Goal: Check status: Check status

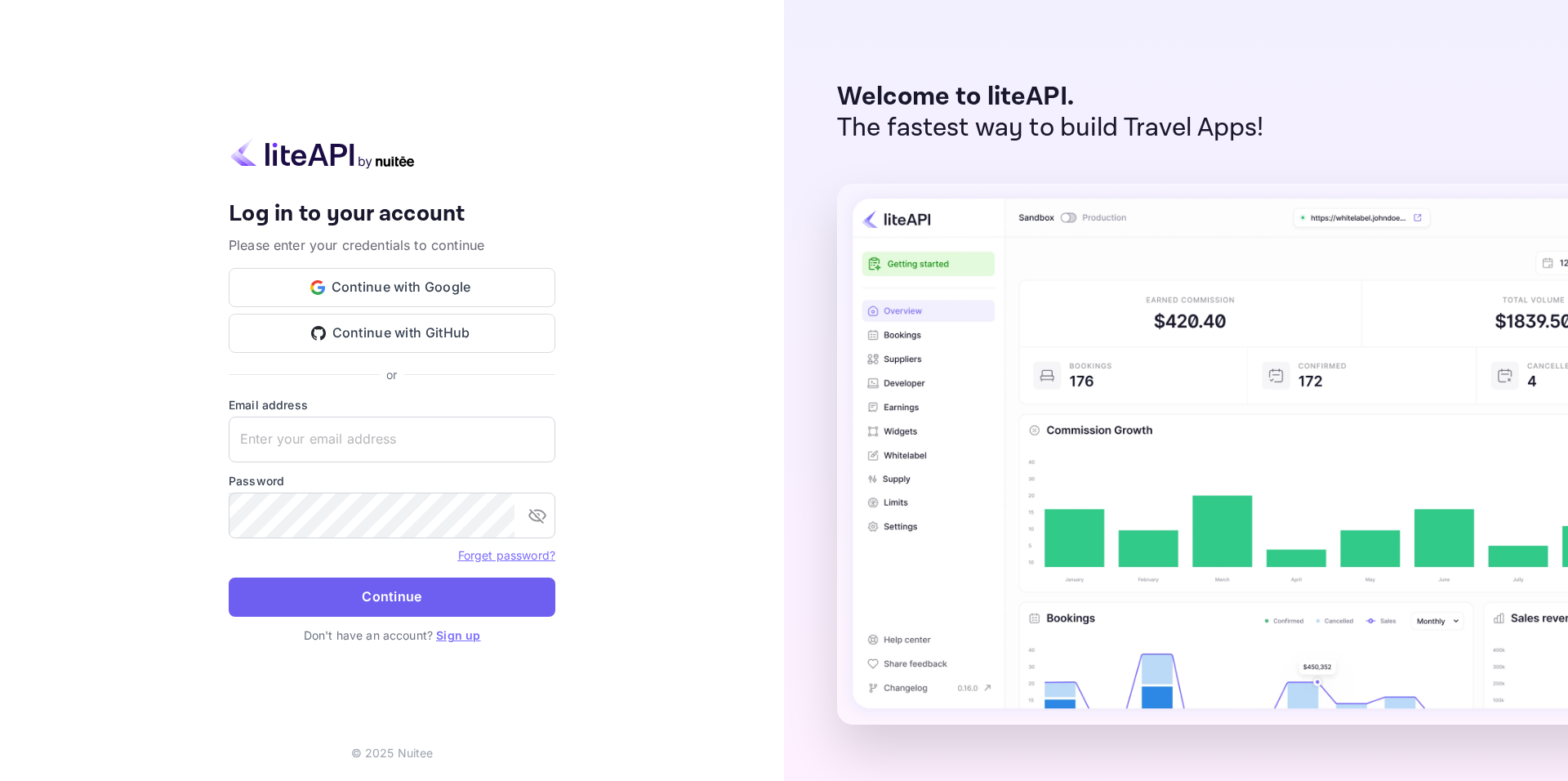
type input "[EMAIL_ADDRESS][DOMAIN_NAME]"
click at [421, 577] on button "Continue" at bounding box center [392, 597] width 327 height 39
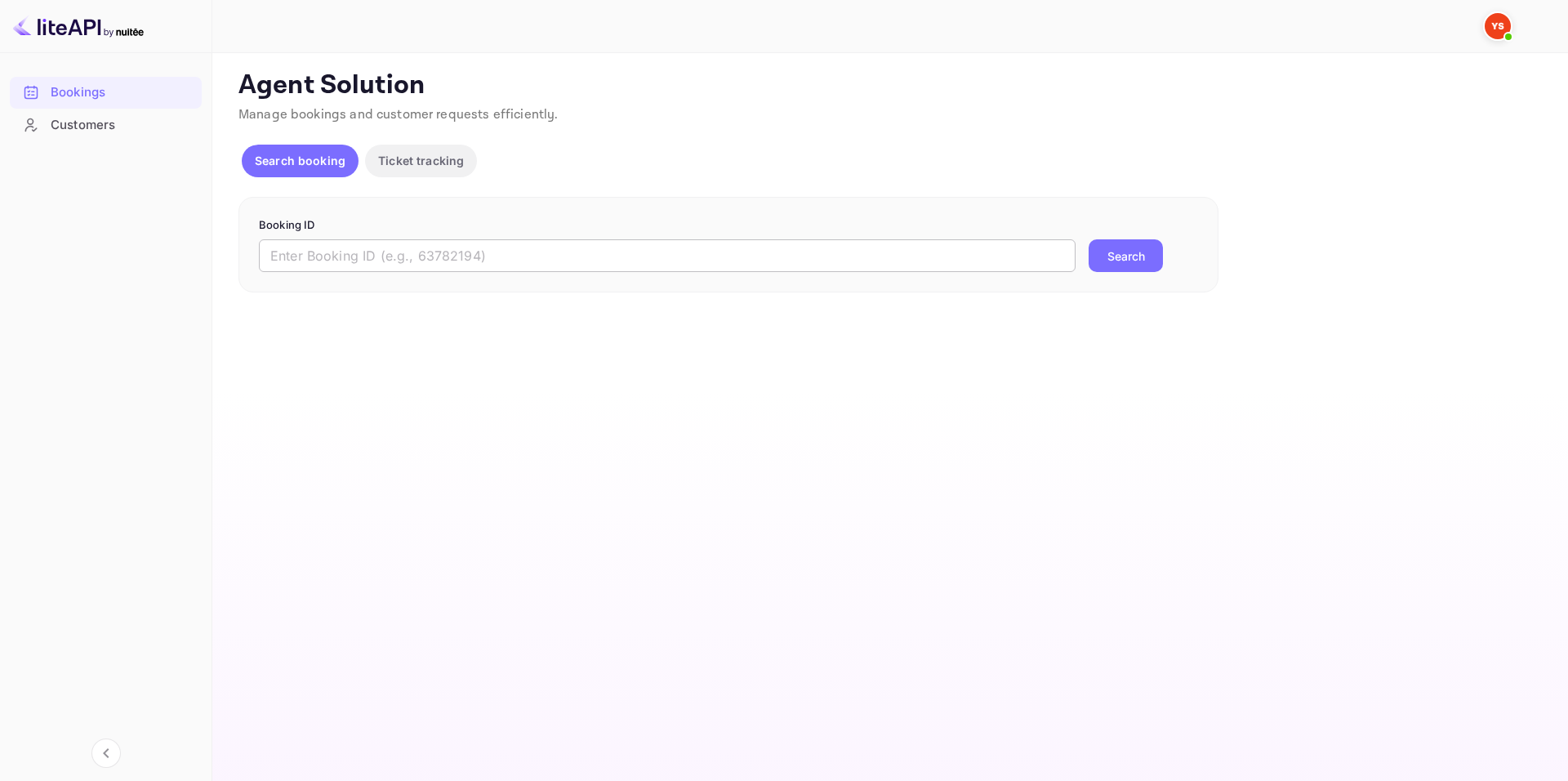
click at [512, 246] on input "text" at bounding box center [667, 255] width 817 height 32
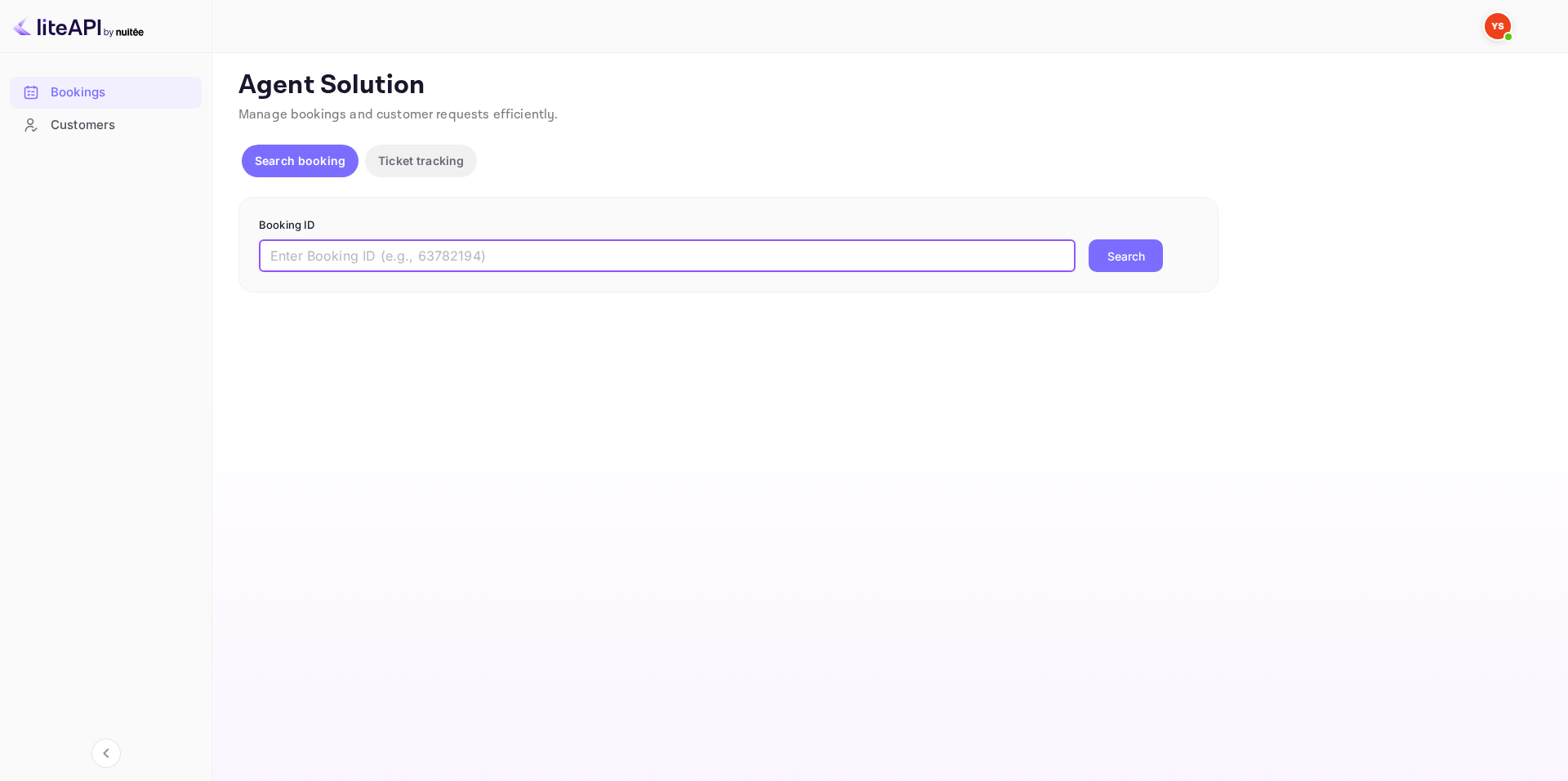
paste input "8903387"
type input "8903387"
click at [1117, 258] on button "Search" at bounding box center [1126, 255] width 74 height 32
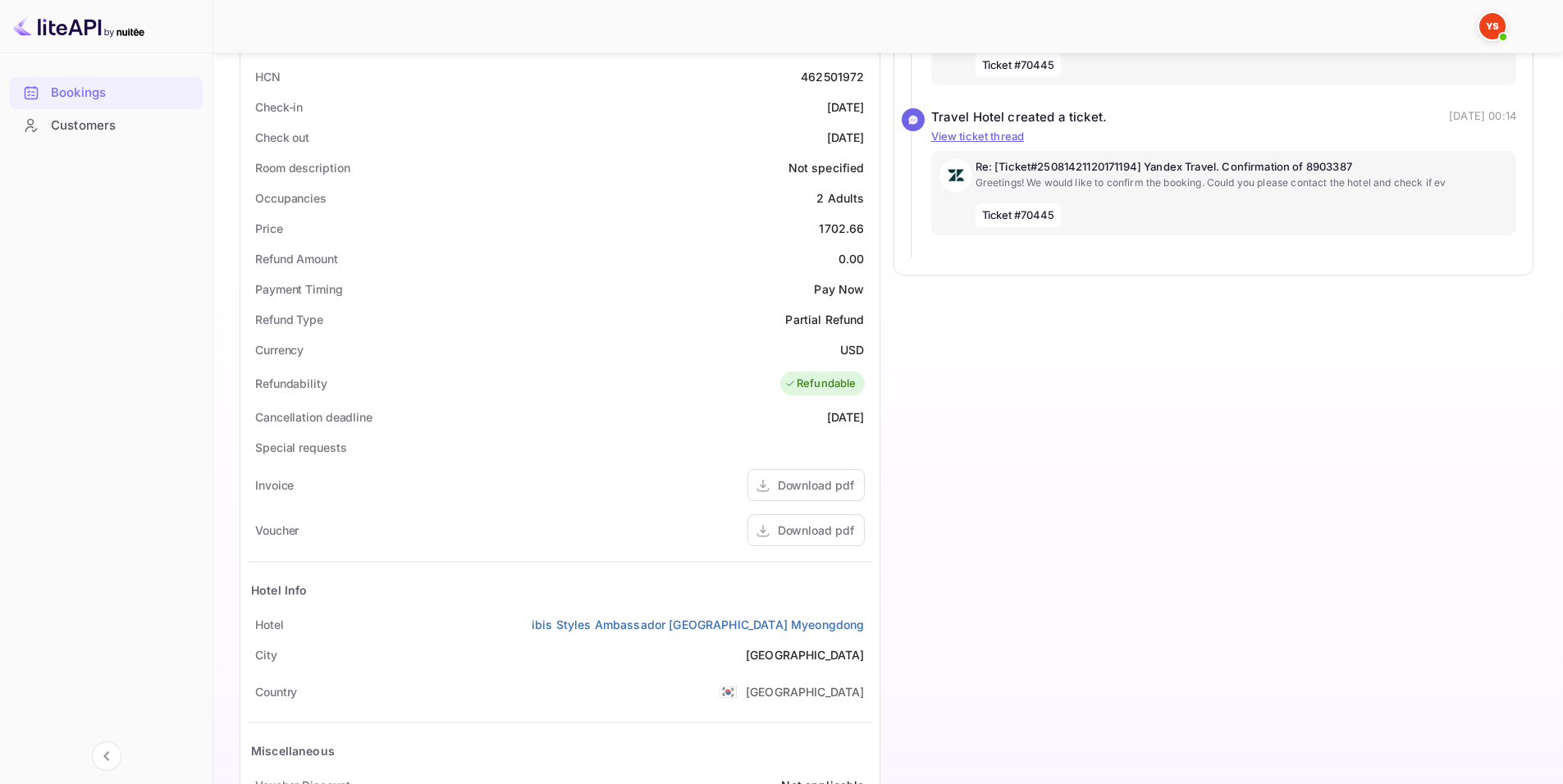
scroll to position [492, 0]
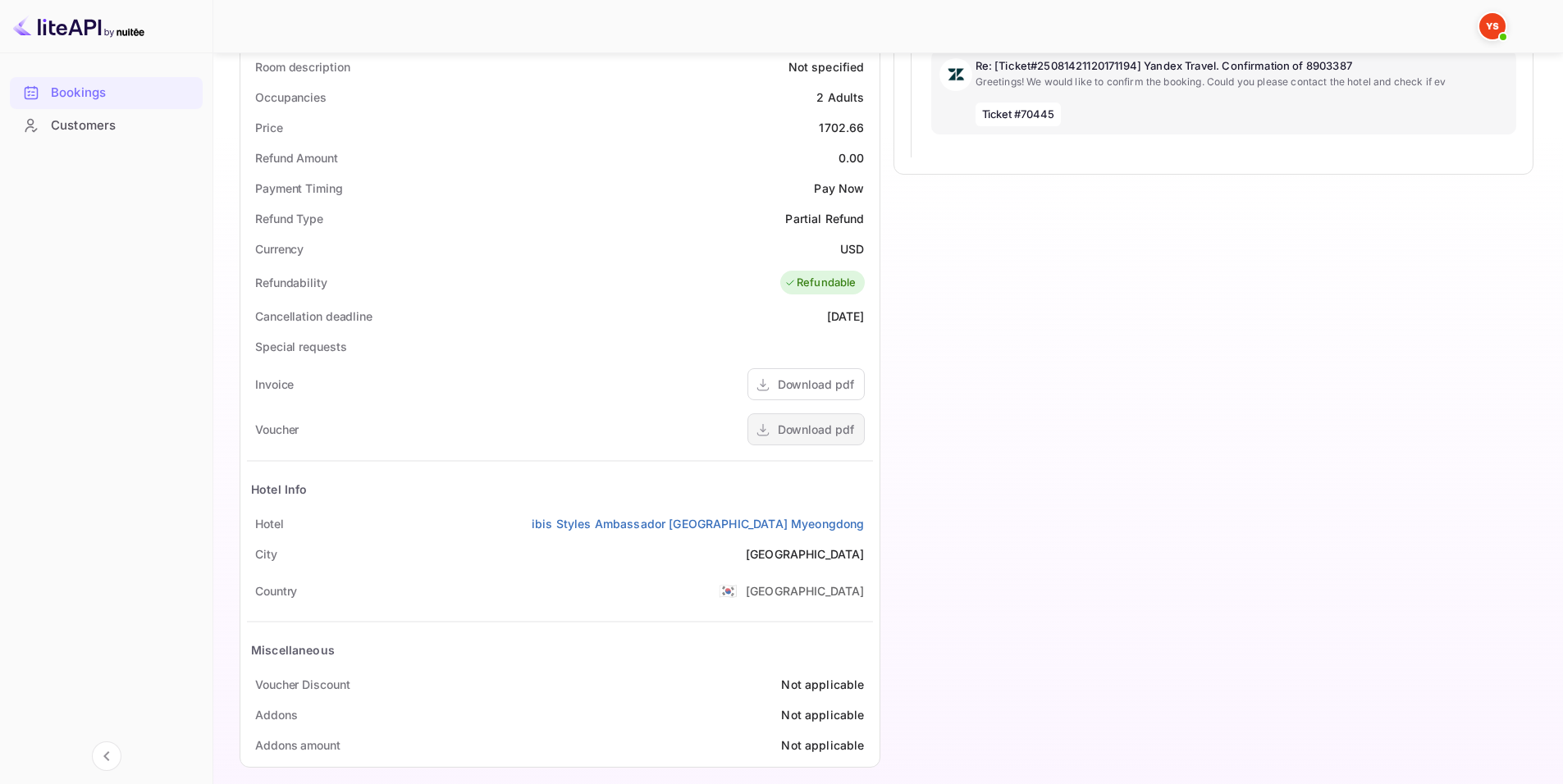
click at [819, 426] on div "Download pdf" at bounding box center [816, 429] width 77 height 18
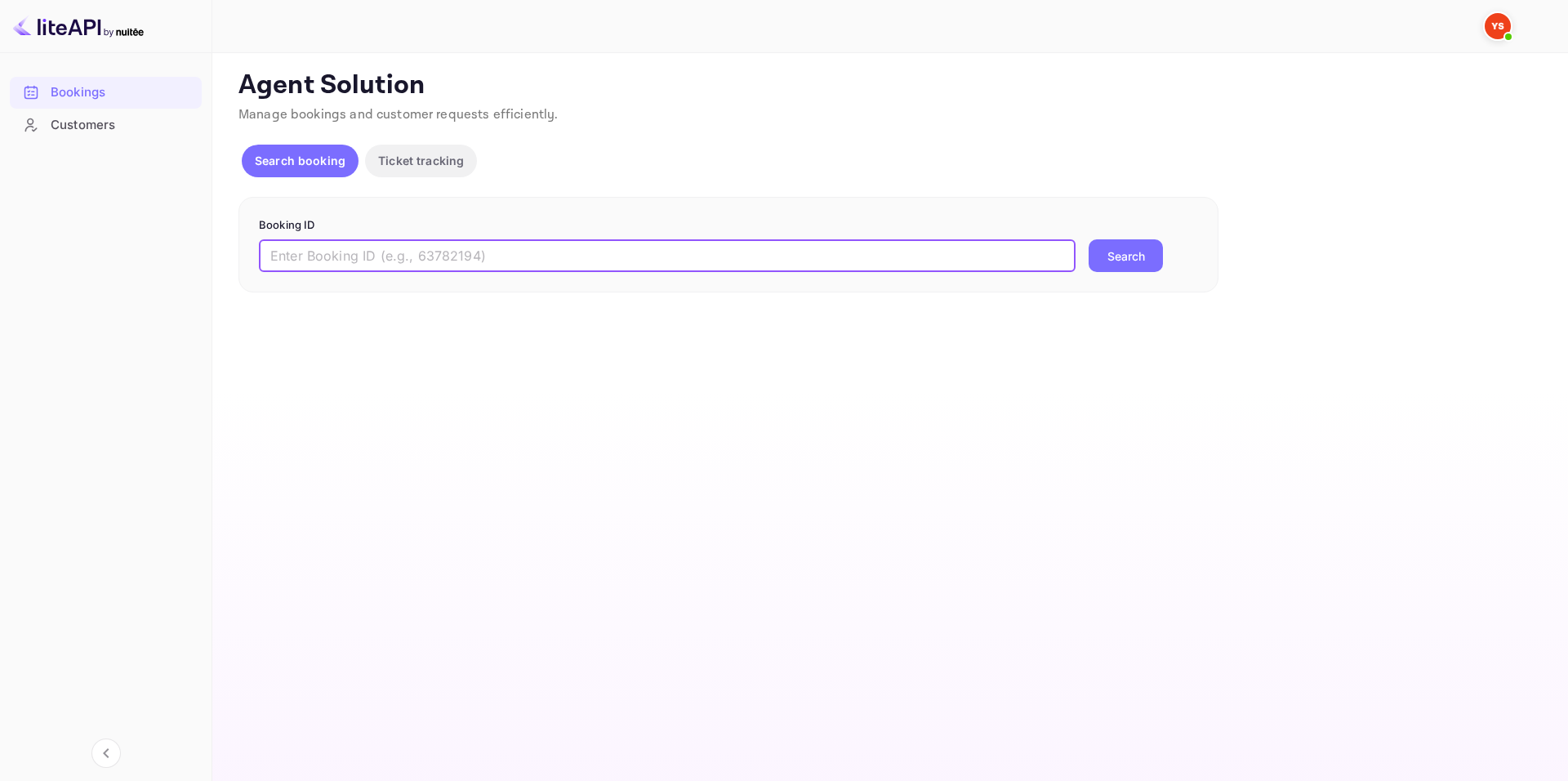
click at [586, 255] on input "text" at bounding box center [667, 255] width 817 height 32
paste input "8903387"
type input "8903387"
click at [1095, 246] on button "Search" at bounding box center [1126, 255] width 74 height 32
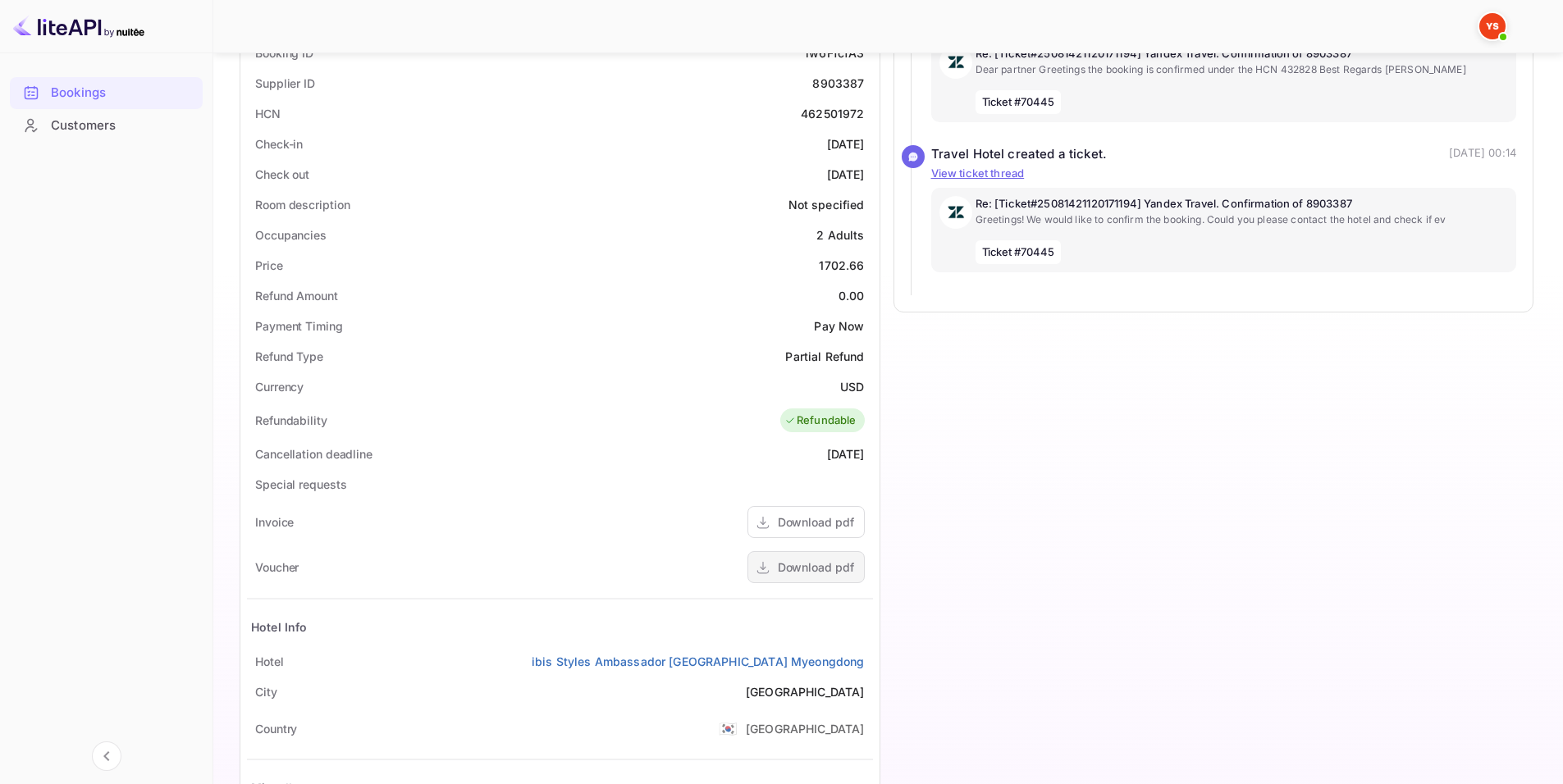
scroll to position [410, 0]
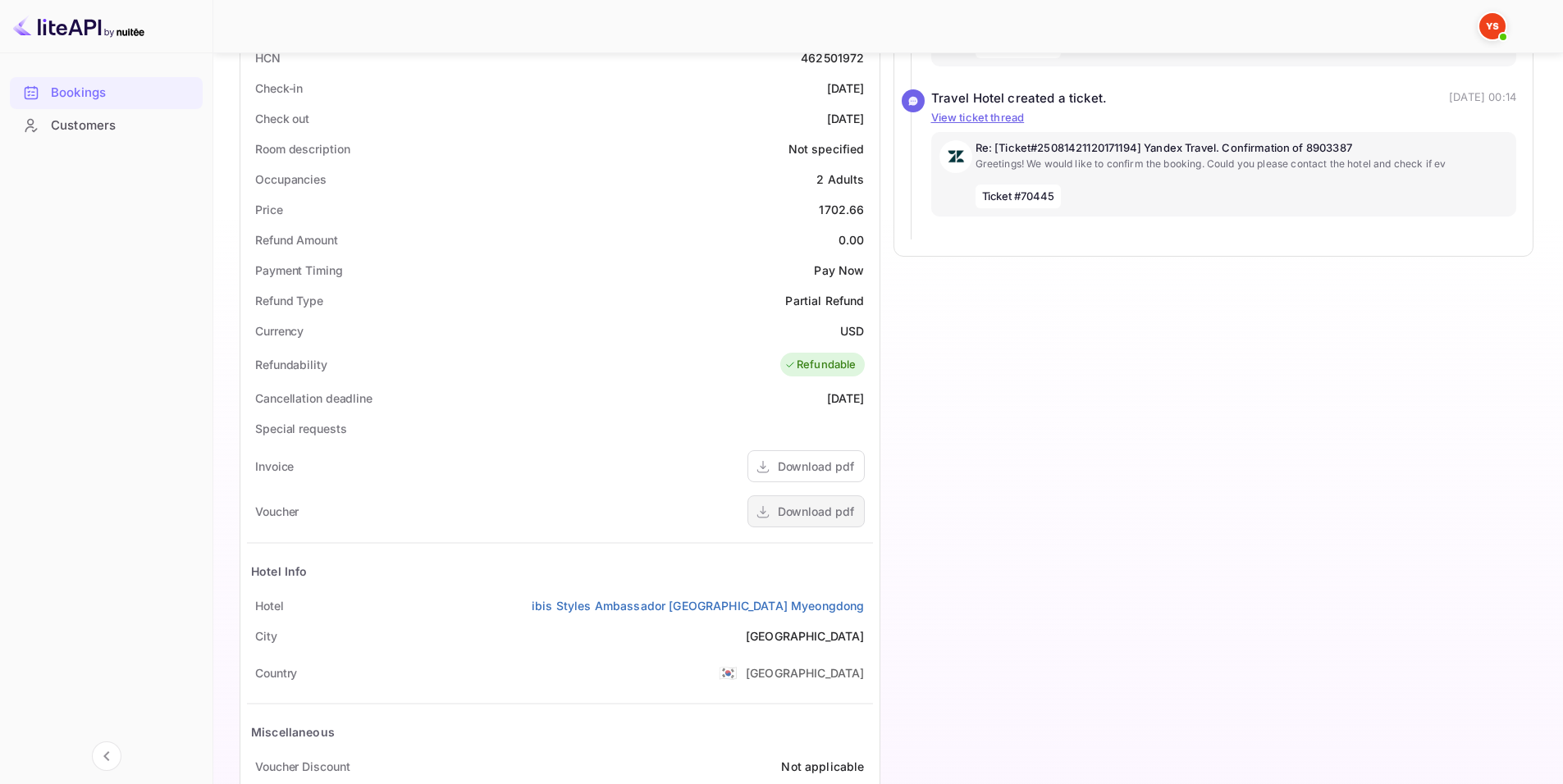
click at [829, 503] on div "Download pdf" at bounding box center [816, 512] width 77 height 18
